Goal: Book appointment/travel/reservation

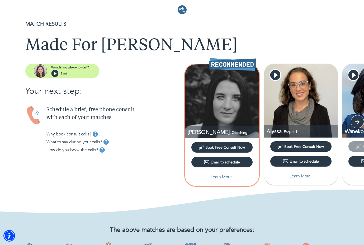
scroll to position [106, 0]
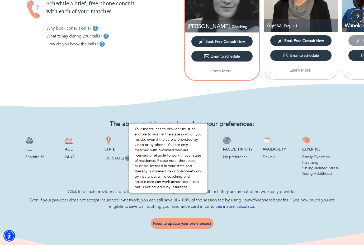
click at [125, 157] on icon "tooltip" at bounding box center [127, 157] width 5 height 5
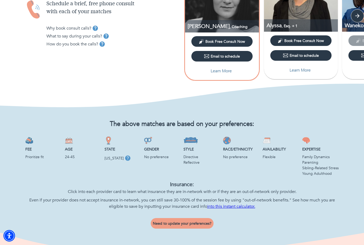
click at [103, 172] on div "State [US_STATE]" at bounding box center [122, 156] width 40 height 44
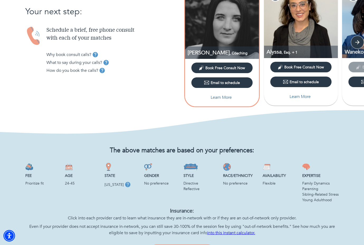
scroll to position [1, 0]
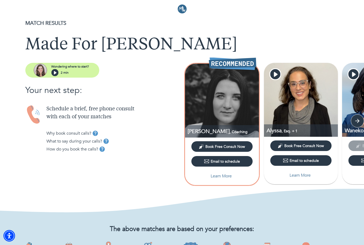
click at [224, 146] on span "Book Free Consult Now" at bounding box center [225, 146] width 40 height 5
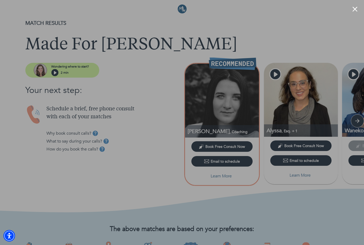
click at [317, 46] on div at bounding box center [182, 122] width 364 height 245
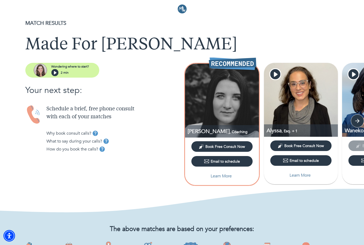
click at [222, 145] on span "Book Free Consult Now" at bounding box center [225, 146] width 40 height 5
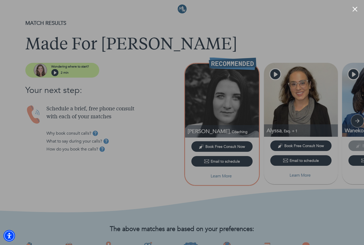
click at [286, 30] on div at bounding box center [182, 122] width 364 height 245
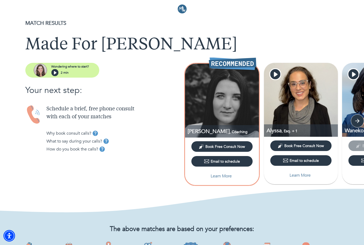
click at [293, 144] on span "Book Free Consult Now" at bounding box center [304, 145] width 40 height 5
click at [214, 138] on div "[PERSON_NAME] , Coaching" at bounding box center [222, 101] width 74 height 75
click at [356, 121] on icon "button" at bounding box center [356, 120] width 5 height 5
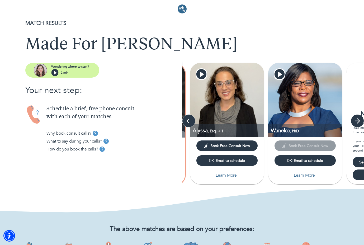
click at [357, 120] on icon "button" at bounding box center [356, 120] width 5 height 5
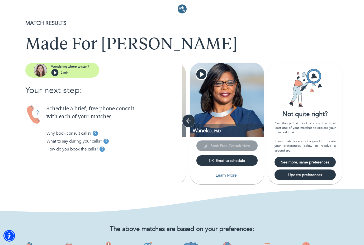
click at [185, 118] on icon "button" at bounding box center [189, 121] width 8 height 8
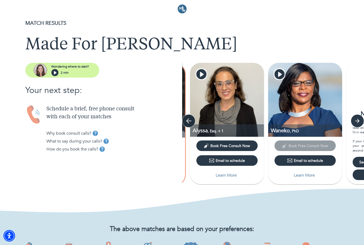
click at [185, 118] on icon "button" at bounding box center [189, 121] width 8 height 8
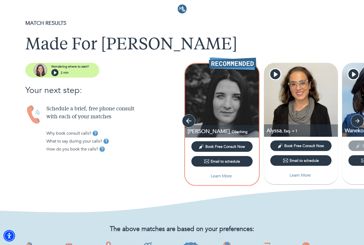
click at [185, 118] on icon "button" at bounding box center [189, 121] width 8 height 8
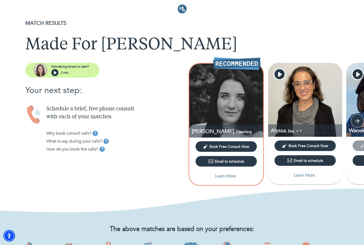
click at [219, 162] on div "Email to schedule" at bounding box center [226, 160] width 36 height 5
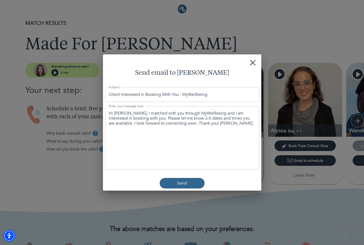
click at [215, 121] on textarea "Hi [PERSON_NAME], I matched with you through MyWellbeing and I am interested in…" at bounding box center [182, 118] width 147 height 15
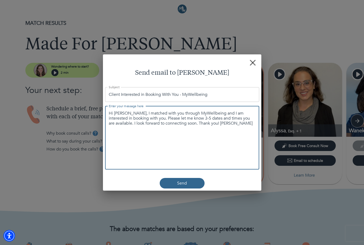
click at [250, 62] on icon "button" at bounding box center [252, 63] width 6 height 6
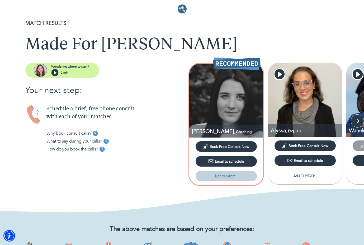
click at [218, 177] on p "Learn More" at bounding box center [225, 176] width 21 height 6
select select "6"
select select "2"
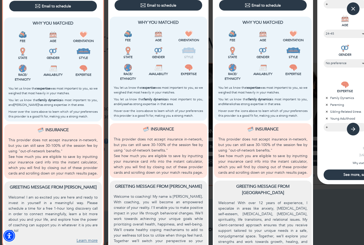
scroll to position [147, 0]
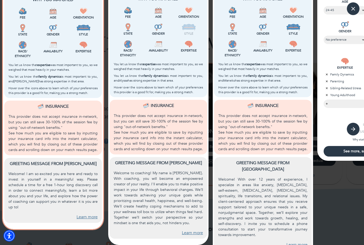
click at [89, 217] on link "Learn more" at bounding box center [86, 217] width 21 height 6
